Goal: Task Accomplishment & Management: Manage account settings

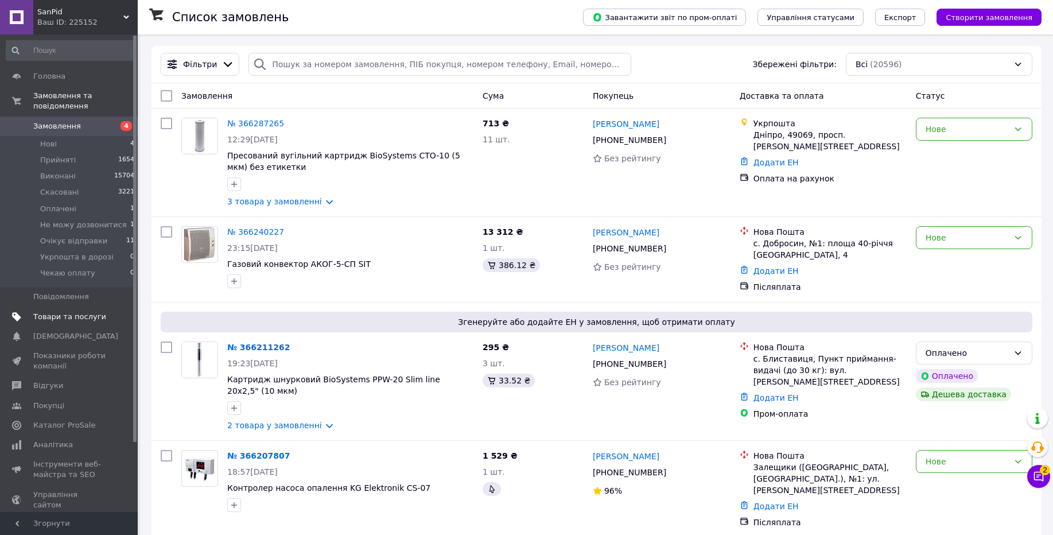
click at [70, 318] on span "Товари та послуги" at bounding box center [69, 317] width 73 height 10
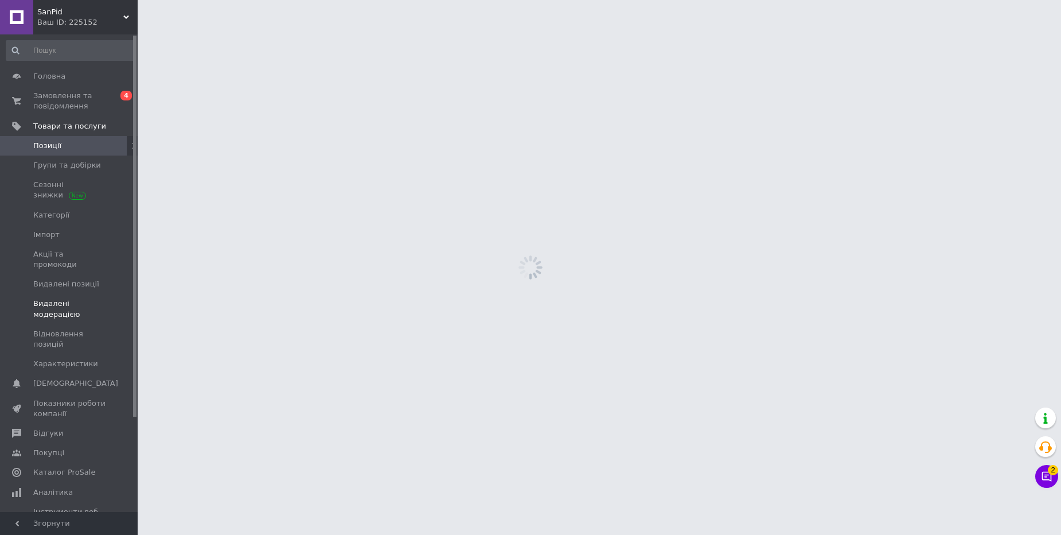
click at [56, 300] on span "Видалені модерацією" at bounding box center [69, 308] width 73 height 21
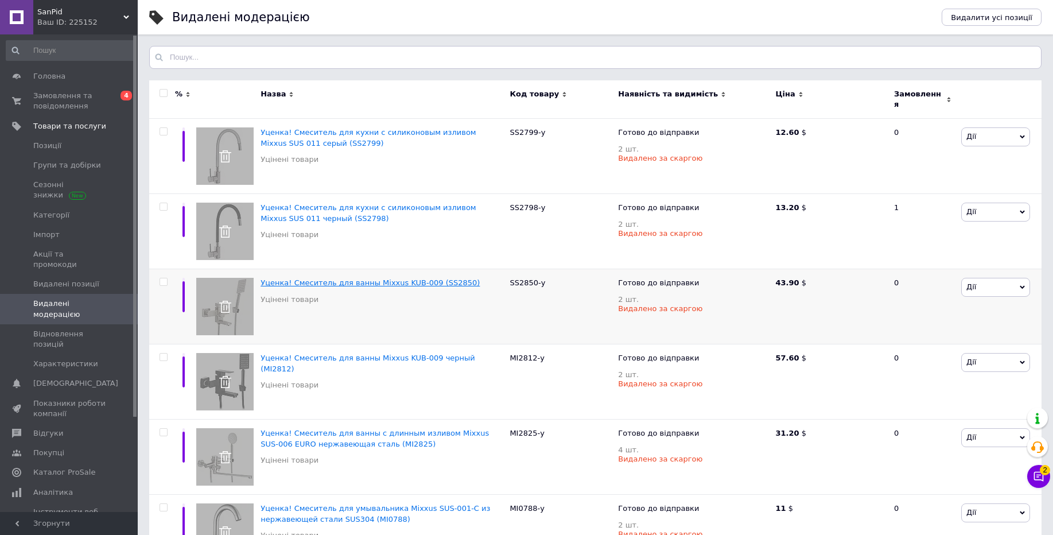
click at [344, 278] on span "Уценка! Смеситель для ванны Mixxus KUB-009 (SS2850)" at bounding box center [369, 282] width 219 height 9
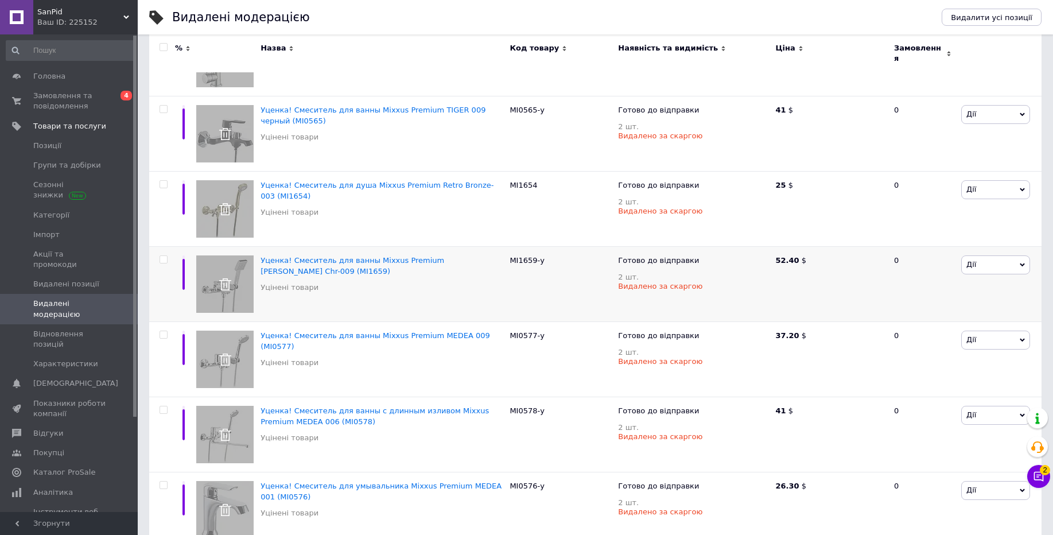
scroll to position [551, 0]
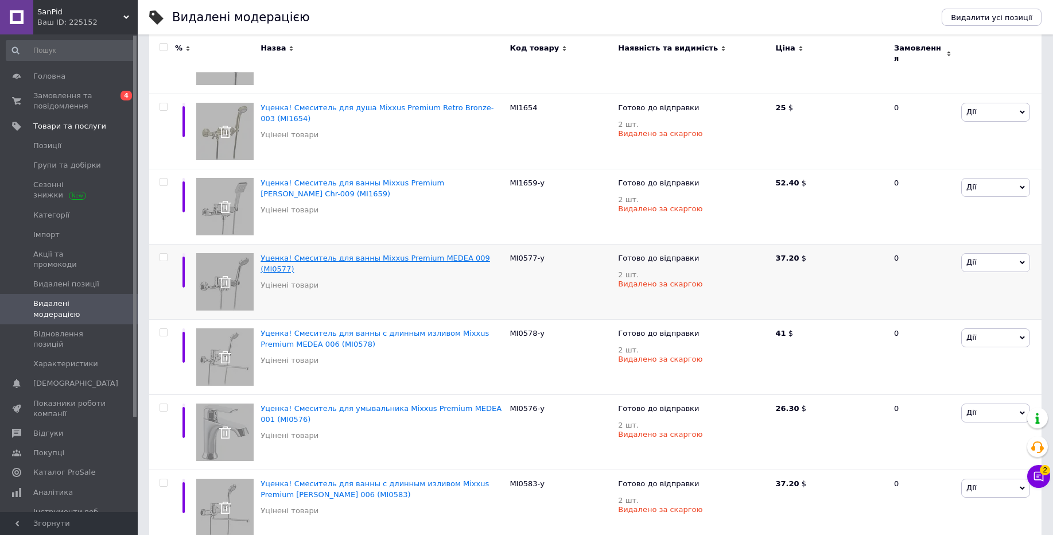
click at [290, 255] on span "Уценка! Смеситель для ванны Mixxus Premium MEDEA 009 (MI0577)" at bounding box center [374, 263] width 229 height 19
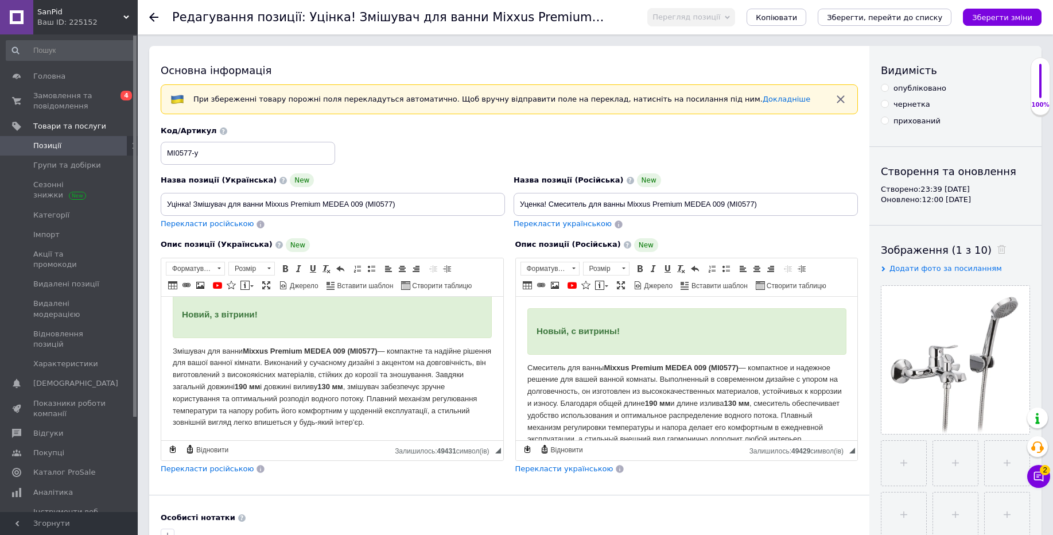
scroll to position [69, 0]
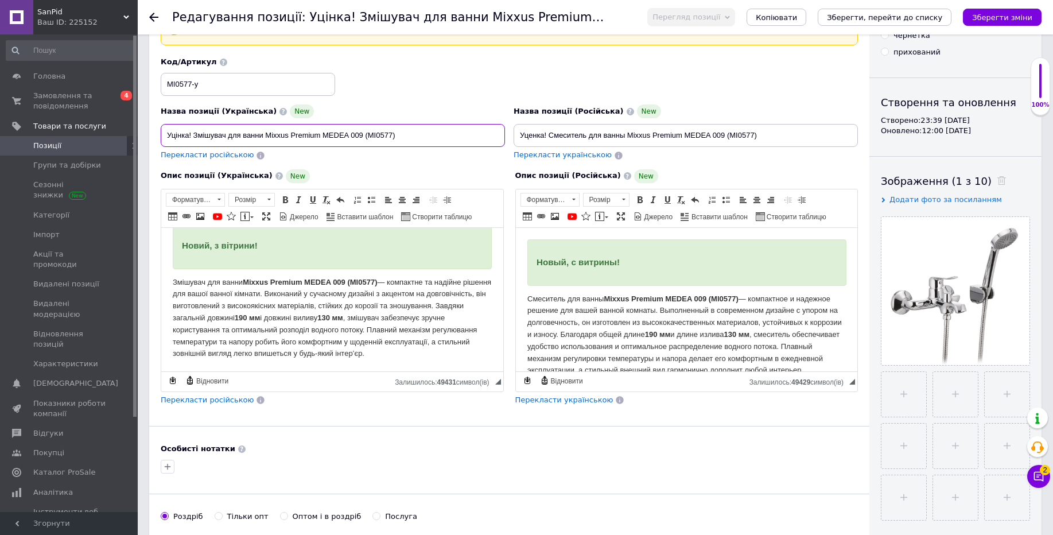
drag, startPoint x: 193, startPoint y: 131, endPoint x: 149, endPoint y: 130, distance: 44.2
click at [62, 16] on span "SanPid" at bounding box center [80, 12] width 86 height 10
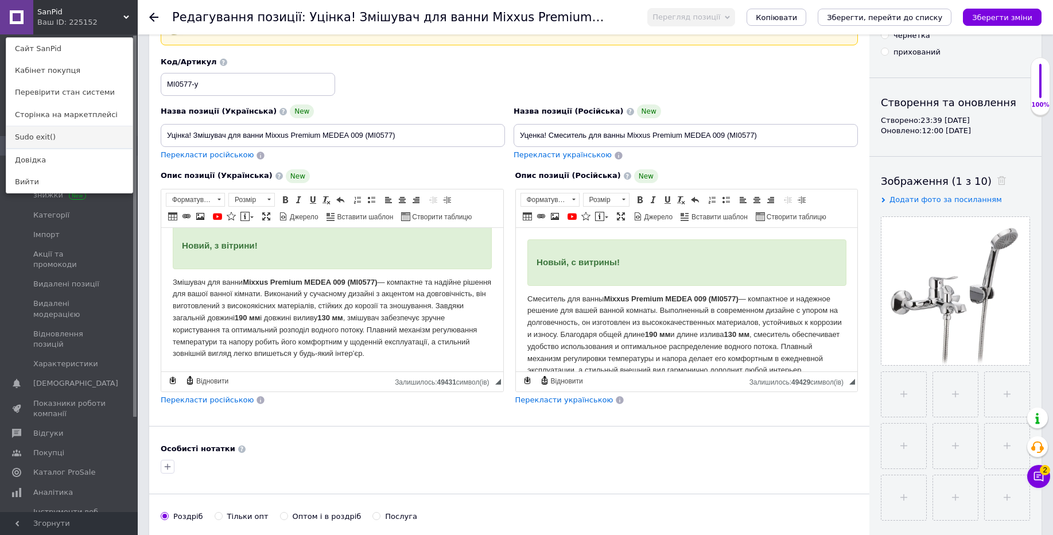
click at [41, 143] on link "Sudo exit()" at bounding box center [69, 137] width 126 height 22
